Goal: Information Seeking & Learning: Find contact information

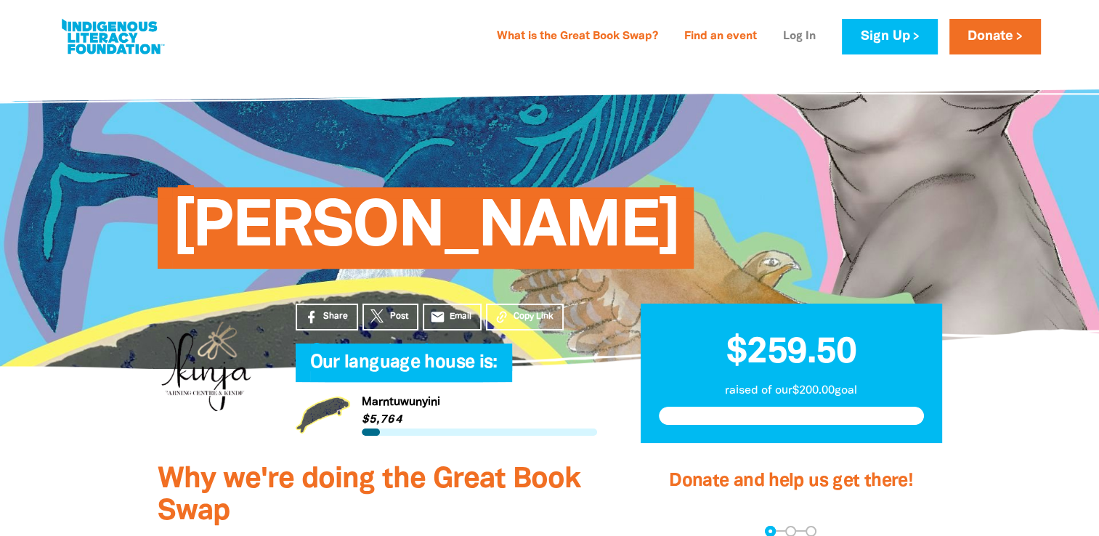
click at [808, 37] on link "Log In" at bounding box center [799, 36] width 50 height 23
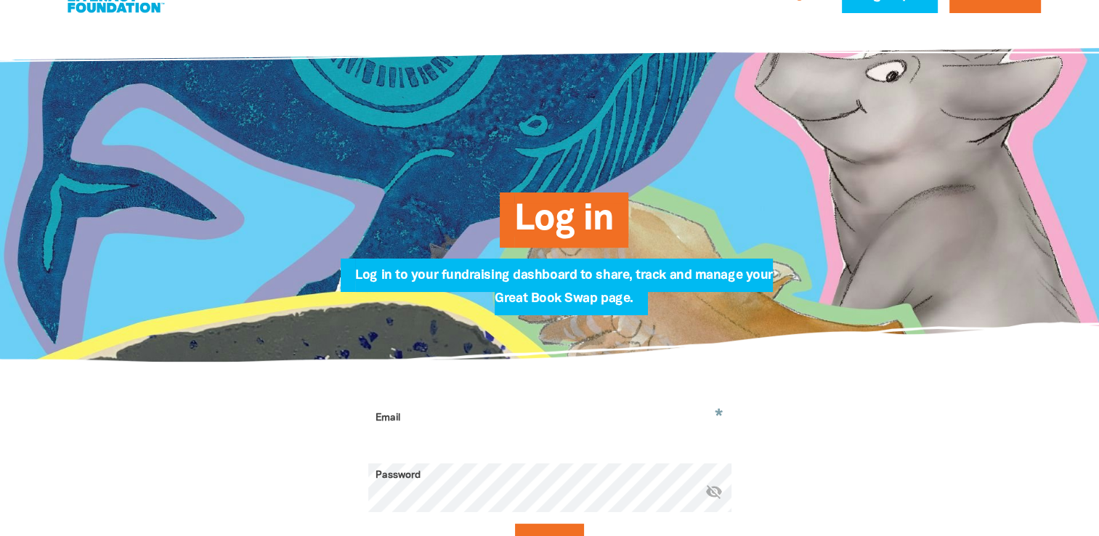
scroll to position [145, 0]
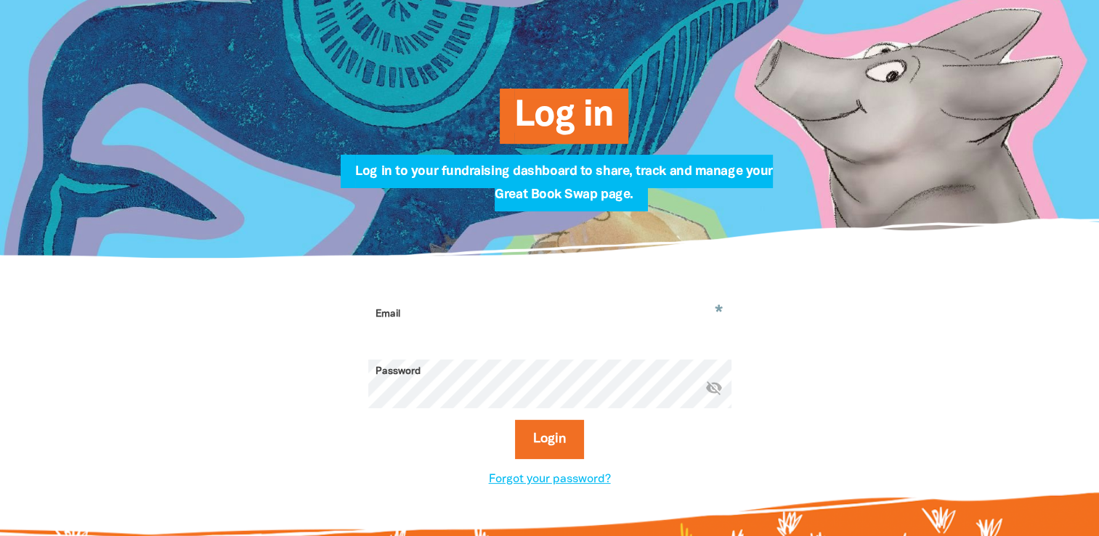
click at [431, 304] on input "Email" at bounding box center [549, 325] width 363 height 46
type input "[PERSON_NAME][EMAIL_ADDRESS][PERSON_NAME][DOMAIN_NAME]"
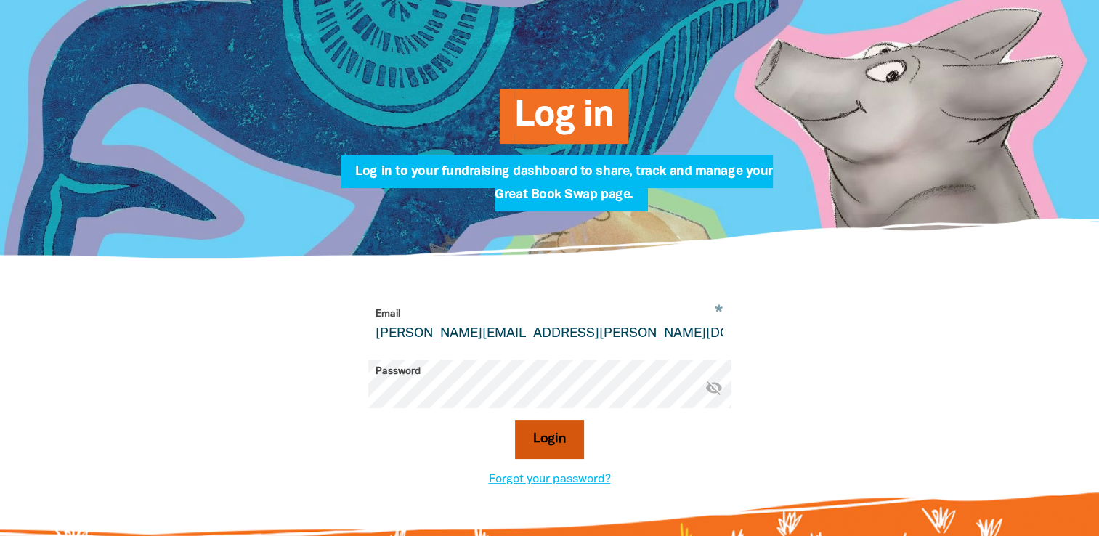
click at [546, 440] on button "Login" at bounding box center [549, 439] width 69 height 39
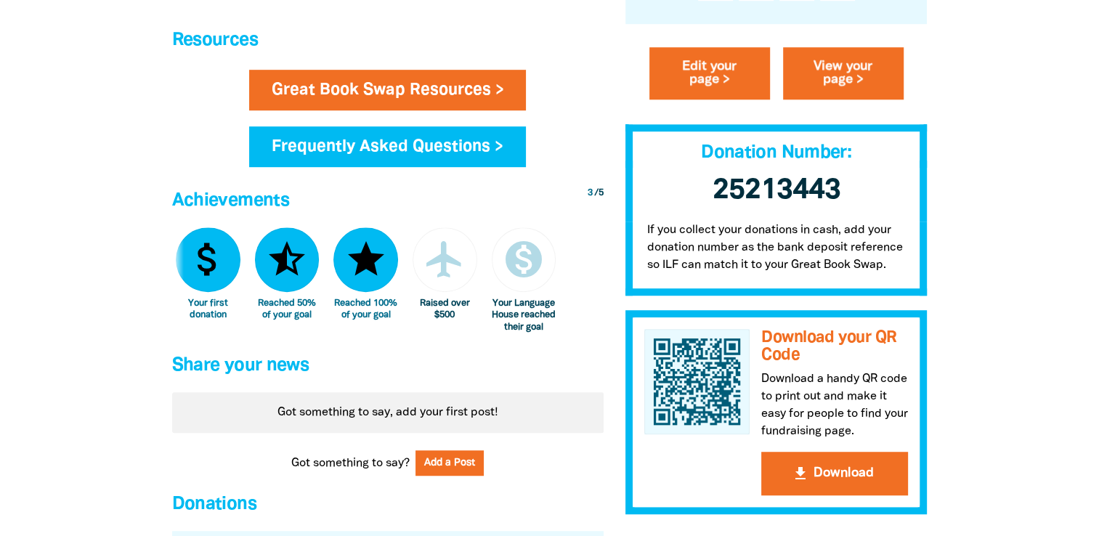
scroll to position [871, 0]
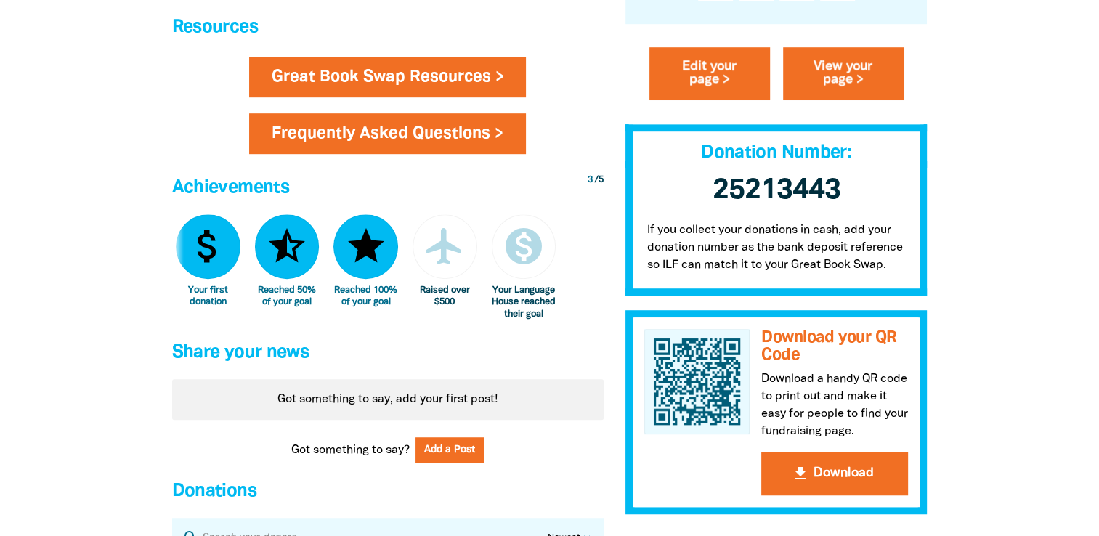
click at [450, 137] on link "Frequently Asked Questions >" at bounding box center [387, 133] width 277 height 41
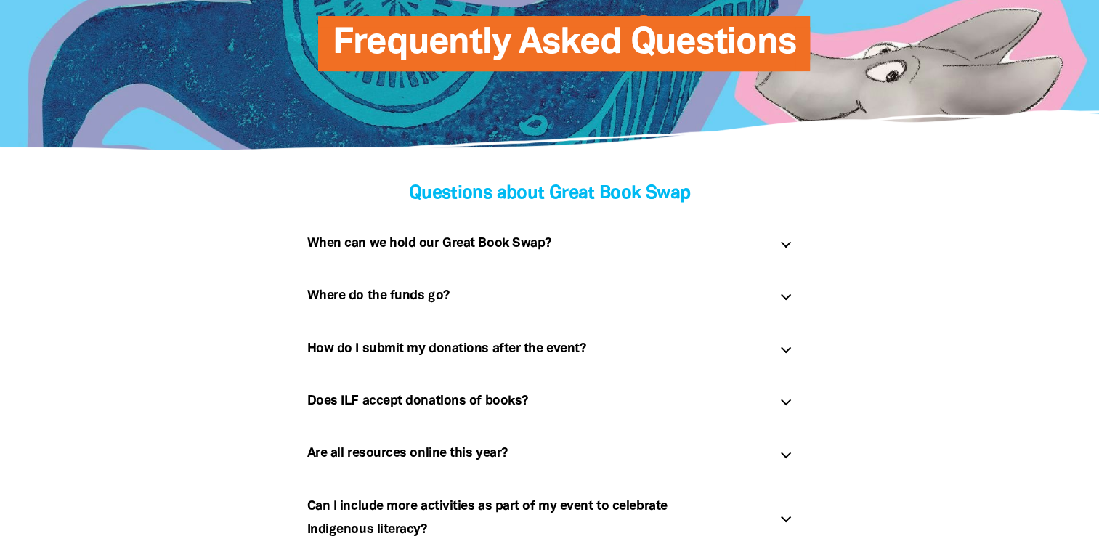
scroll to position [290, 0]
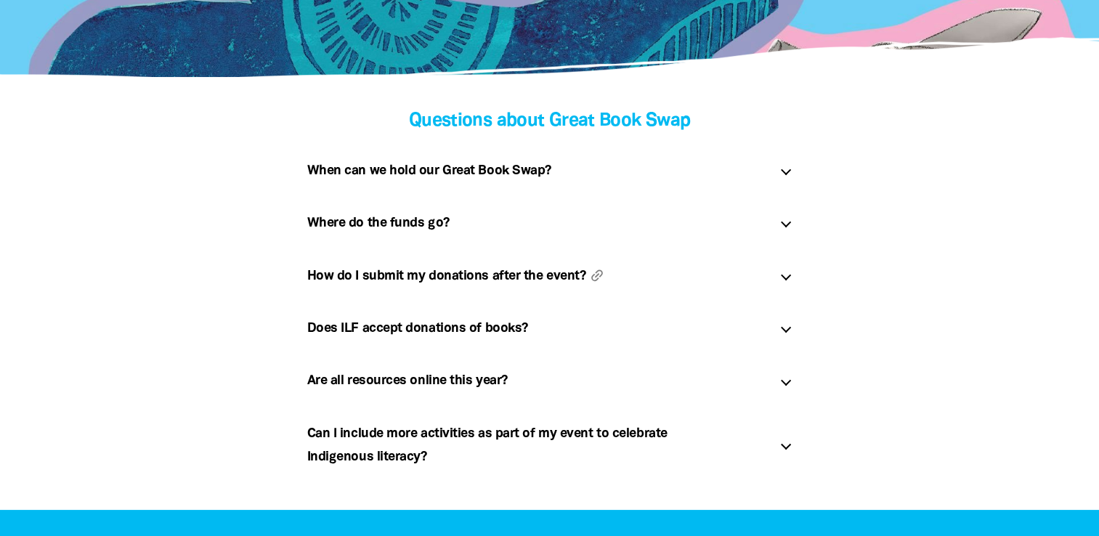
click at [537, 277] on h5 "How do I submit my donations after the event? link" at bounding box center [537, 275] width 461 height 23
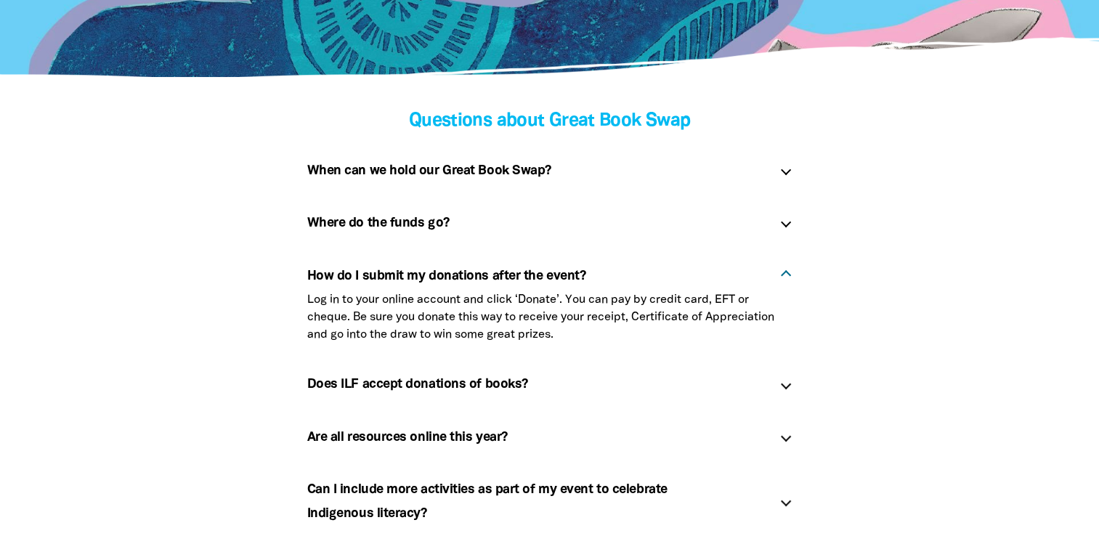
click at [787, 275] on div at bounding box center [785, 275] width 10 height 10
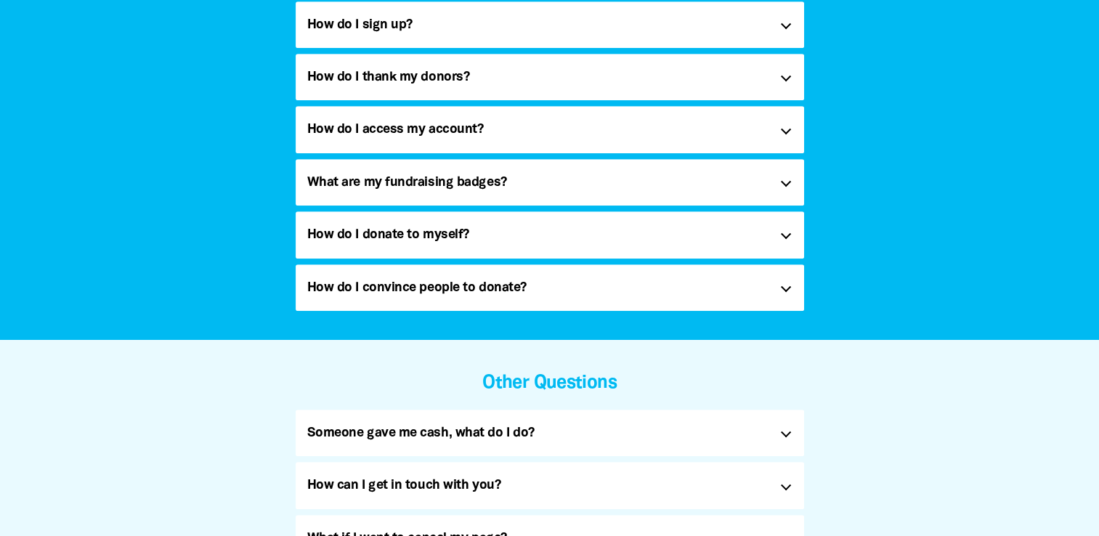
scroll to position [944, 0]
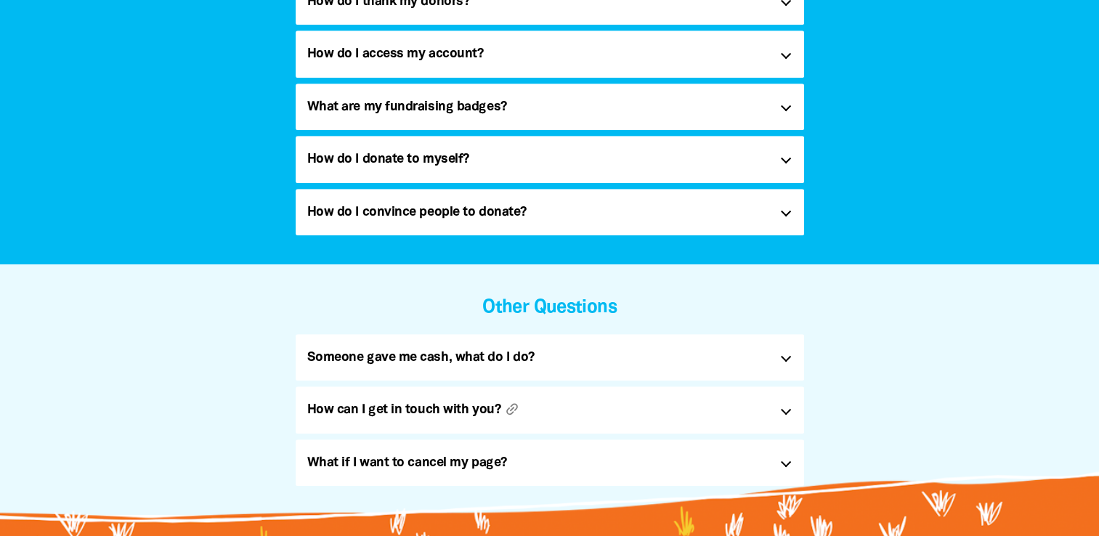
click at [422, 414] on h5 "How can I get in touch with you? link" at bounding box center [537, 409] width 461 height 23
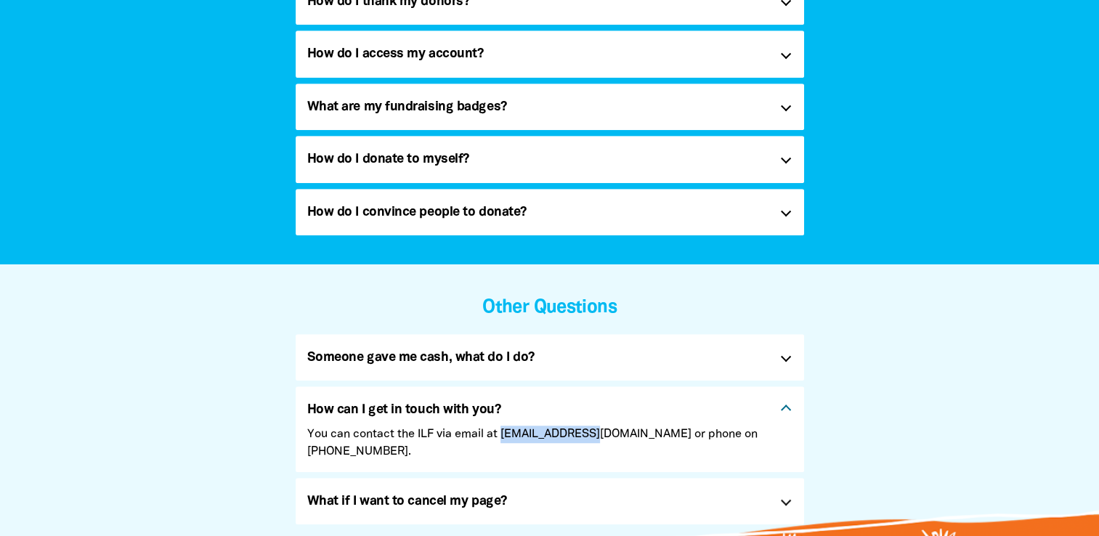
drag, startPoint x: 578, startPoint y: 436, endPoint x: 503, endPoint y: 435, distance: 75.5
click at [503, 435] on p "You can contact the ILF via email at [EMAIL_ADDRESS][DOMAIN_NAME] or phone on […" at bounding box center [549, 443] width 485 height 35
copy p "[EMAIL_ADDRESS][DOMAIN_NAME]"
